Goal: Task Accomplishment & Management: Complete application form

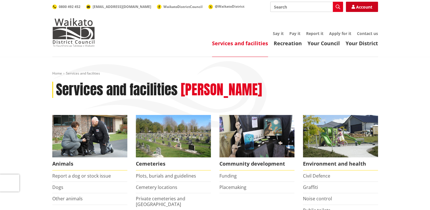
click at [365, 4] on link "Account" at bounding box center [362, 7] width 32 height 10
click at [280, 46] on link "Recreation" at bounding box center [288, 43] width 28 height 7
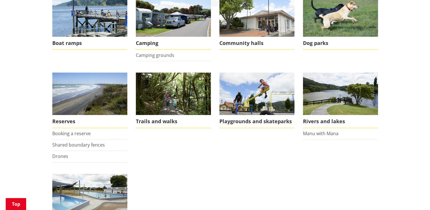
scroll to position [125, 0]
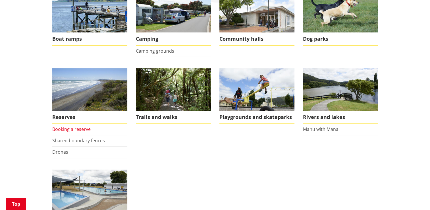
click at [77, 129] on link "Booking a reserve" at bounding box center [71, 129] width 38 height 6
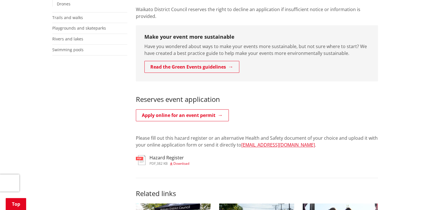
scroll to position [216, 0]
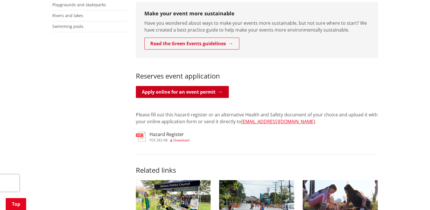
click at [200, 86] on link "Apply online for an event permit" at bounding box center [182, 92] width 93 height 12
